Goal: Task Accomplishment & Management: Complete application form

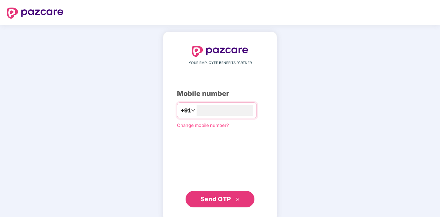
type input "**********"
click at [233, 193] on button "Send OTP" at bounding box center [219, 198] width 69 height 17
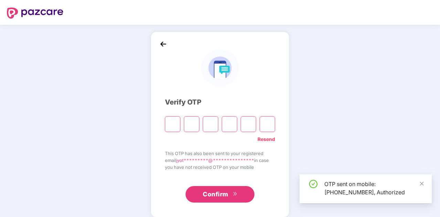
type input "*"
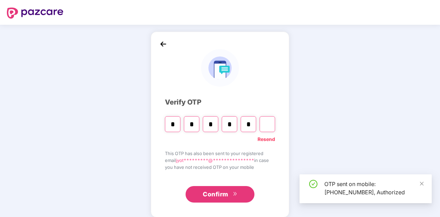
type input "*"
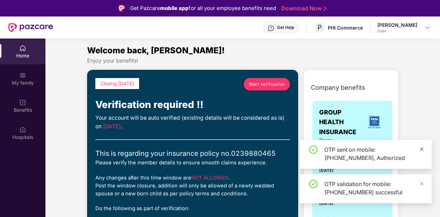
click at [421, 148] on icon "close" at bounding box center [421, 149] width 5 height 5
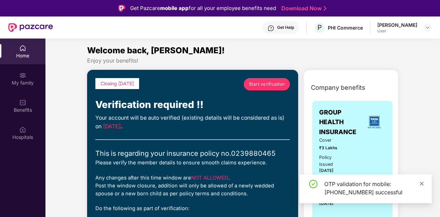
click at [422, 182] on icon "close" at bounding box center [421, 183] width 5 height 5
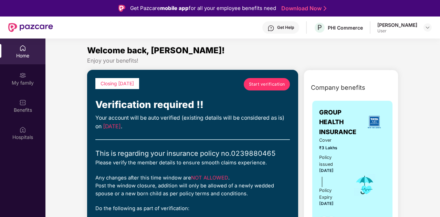
click at [271, 85] on span "Start verification" at bounding box center [267, 84] width 36 height 7
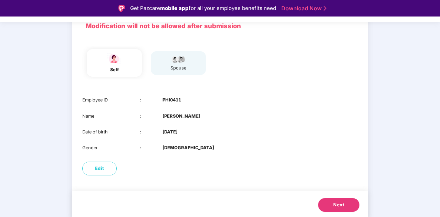
scroll to position [54, 0]
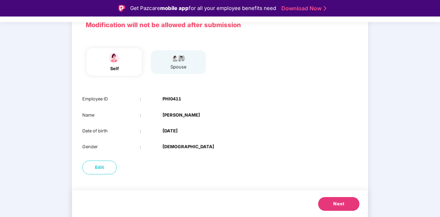
click at [335, 200] on button "Next" at bounding box center [338, 204] width 41 height 14
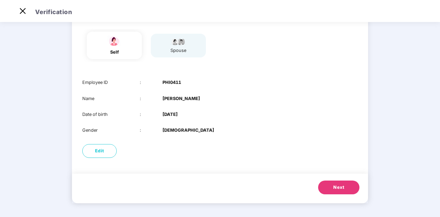
scroll to position [38, 0]
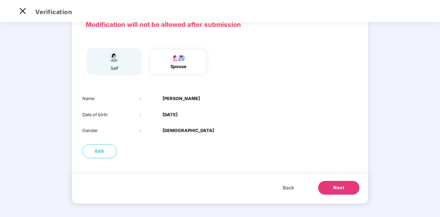
click at [345, 185] on button "Next" at bounding box center [338, 188] width 41 height 14
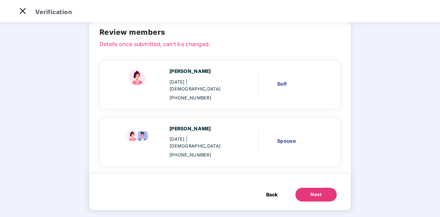
click at [320, 191] on div "Next" at bounding box center [315, 194] width 11 height 7
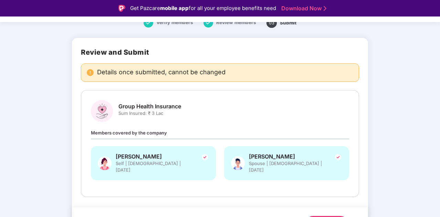
scroll to position [41, 0]
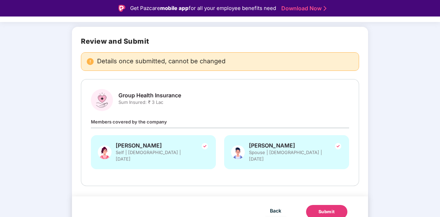
click at [324, 208] on div "Submit" at bounding box center [326, 211] width 17 height 7
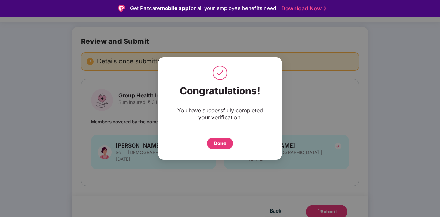
click at [225, 145] on div "Done" at bounding box center [220, 144] width 12 height 8
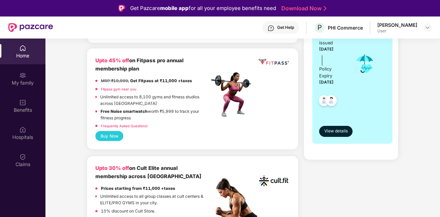
scroll to position [103, 0]
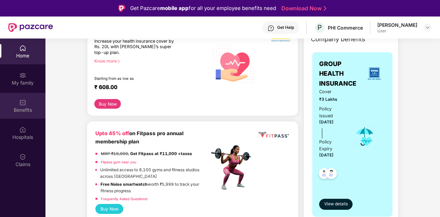
click at [26, 99] on img at bounding box center [22, 102] width 7 height 7
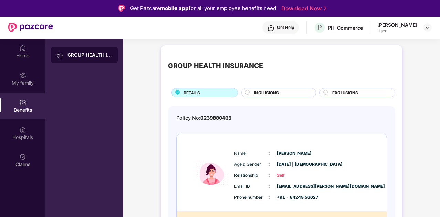
click at [280, 91] on div "INCLUSIONS" at bounding box center [281, 93] width 62 height 7
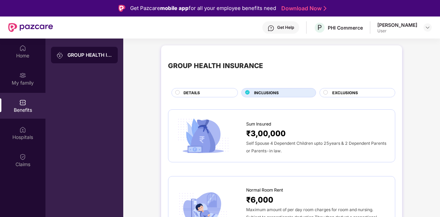
click at [358, 91] on div "EXCLUSIONS" at bounding box center [359, 93] width 63 height 7
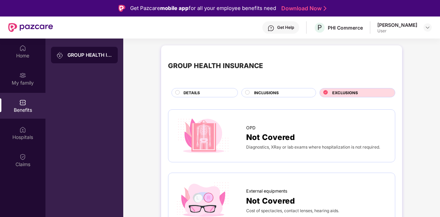
click at [288, 91] on div "INCLUSIONS" at bounding box center [281, 93] width 62 height 7
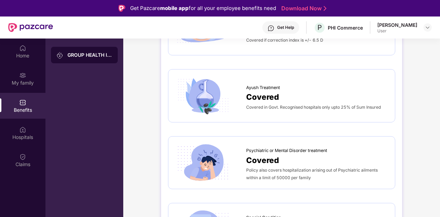
scroll to position [1101, 0]
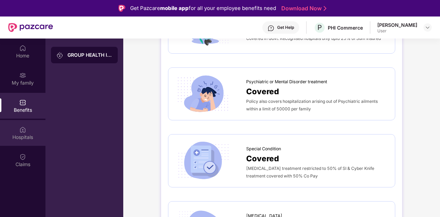
click at [30, 132] on div "Hospitals" at bounding box center [22, 133] width 45 height 26
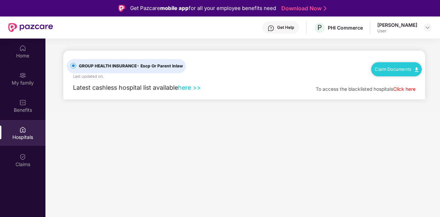
click at [406, 90] on link "Click here" at bounding box center [404, 89] width 22 height 6
